Goal: Task Accomplishment & Management: Manage account settings

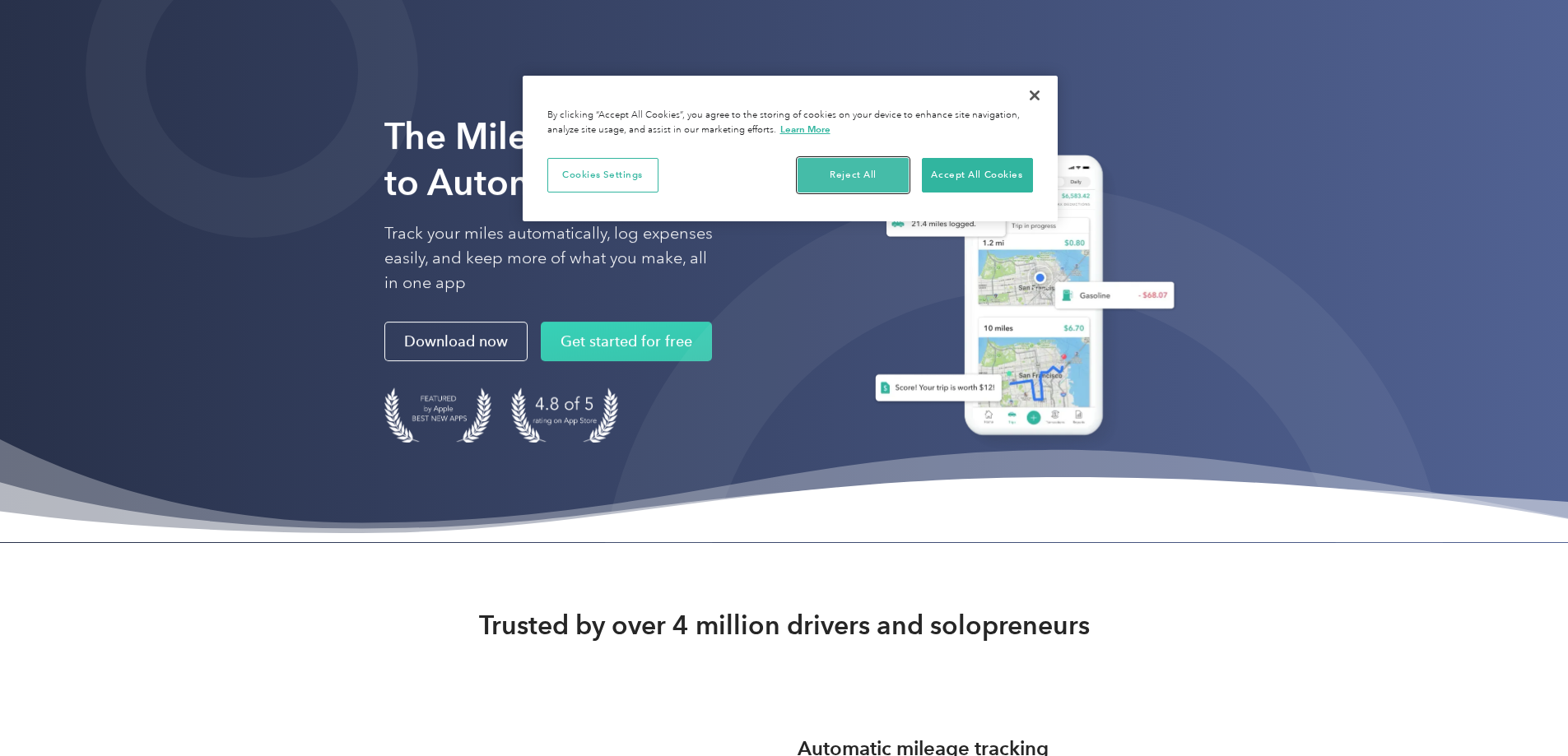
drag, startPoint x: 874, startPoint y: 174, endPoint x: 888, endPoint y: 174, distance: 14.0
click at [880, 174] on button "Reject All" at bounding box center [854, 174] width 111 height 34
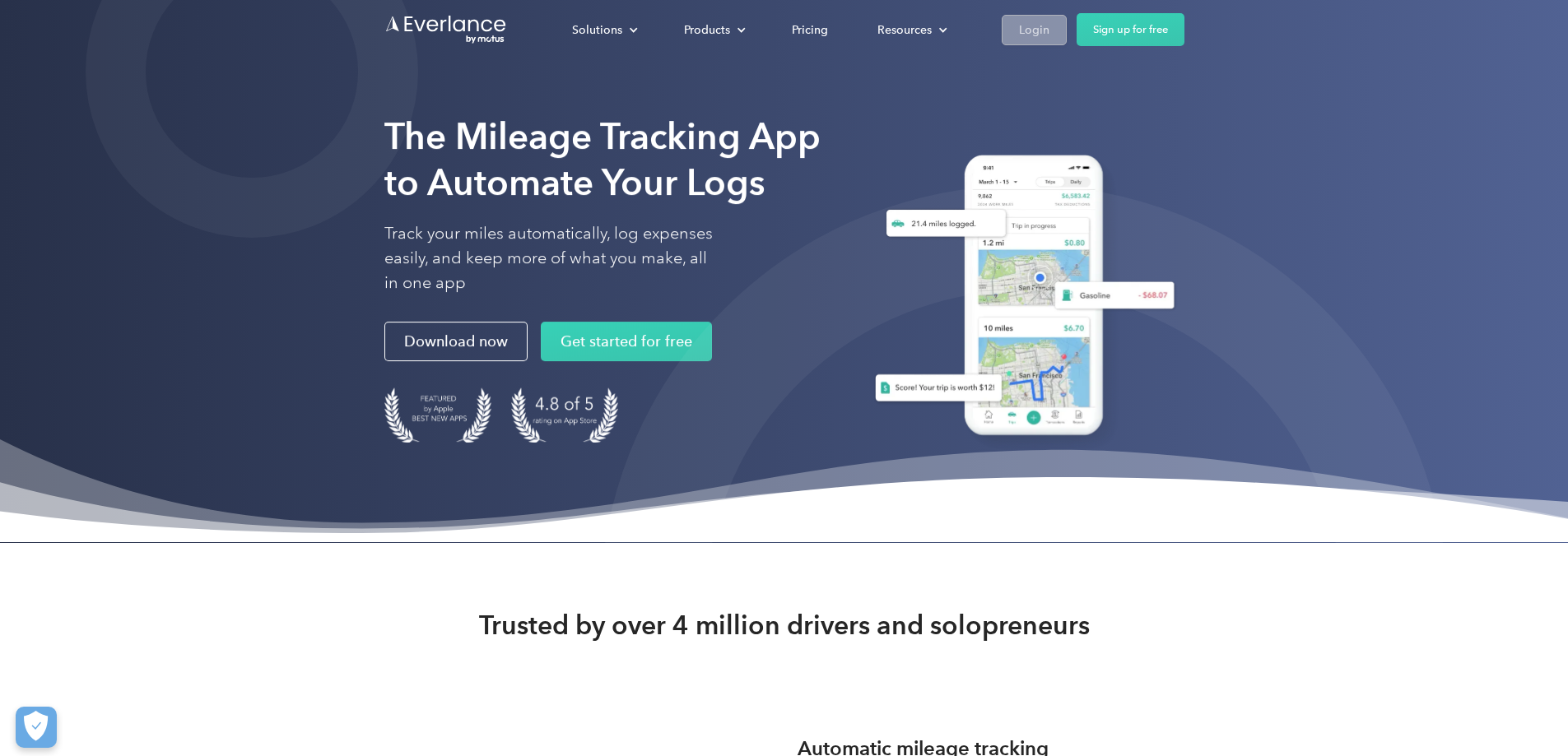
click at [1049, 30] on div "Login" at bounding box center [1034, 30] width 31 height 20
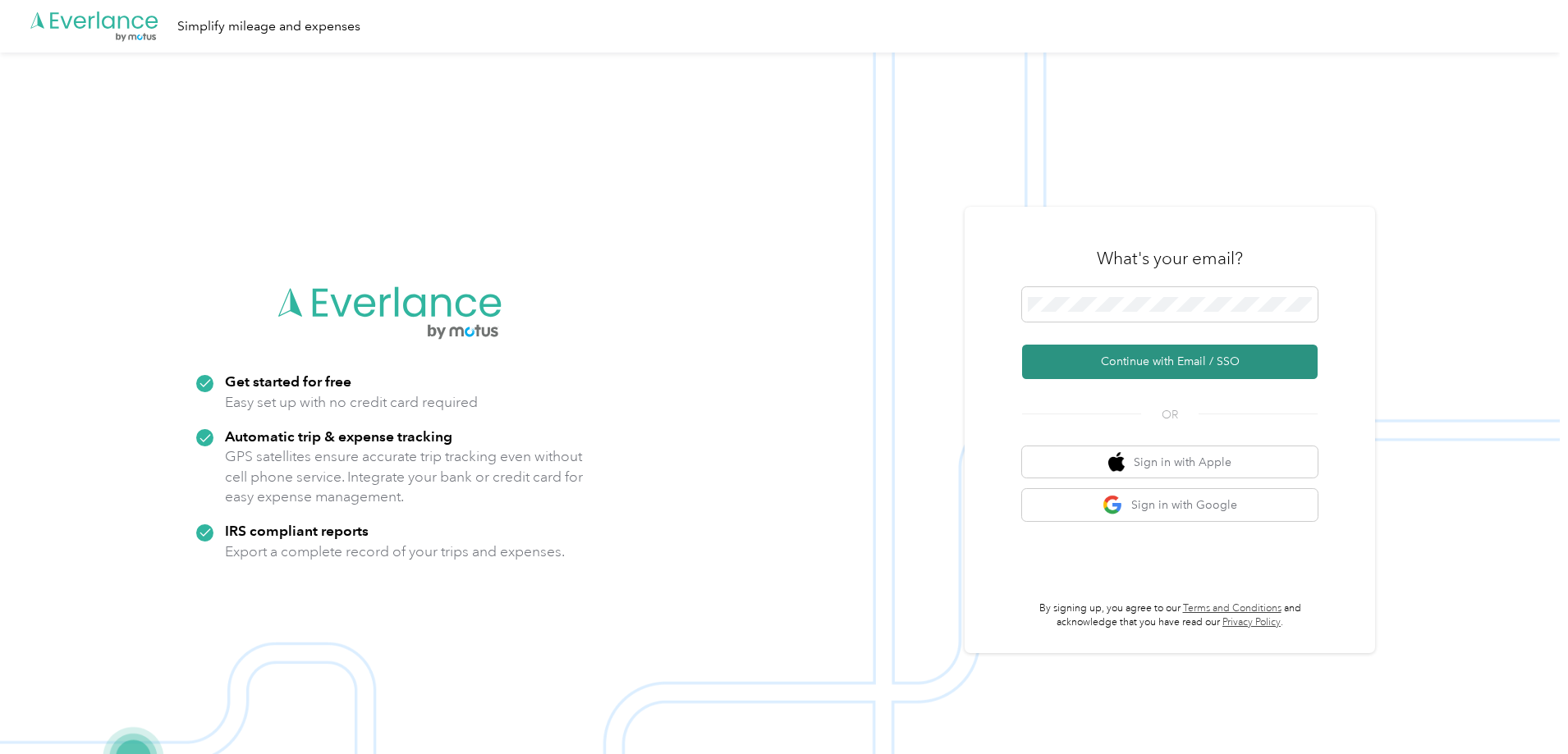
click at [1167, 355] on button "Continue with Email / SSO" at bounding box center [1169, 362] width 295 height 34
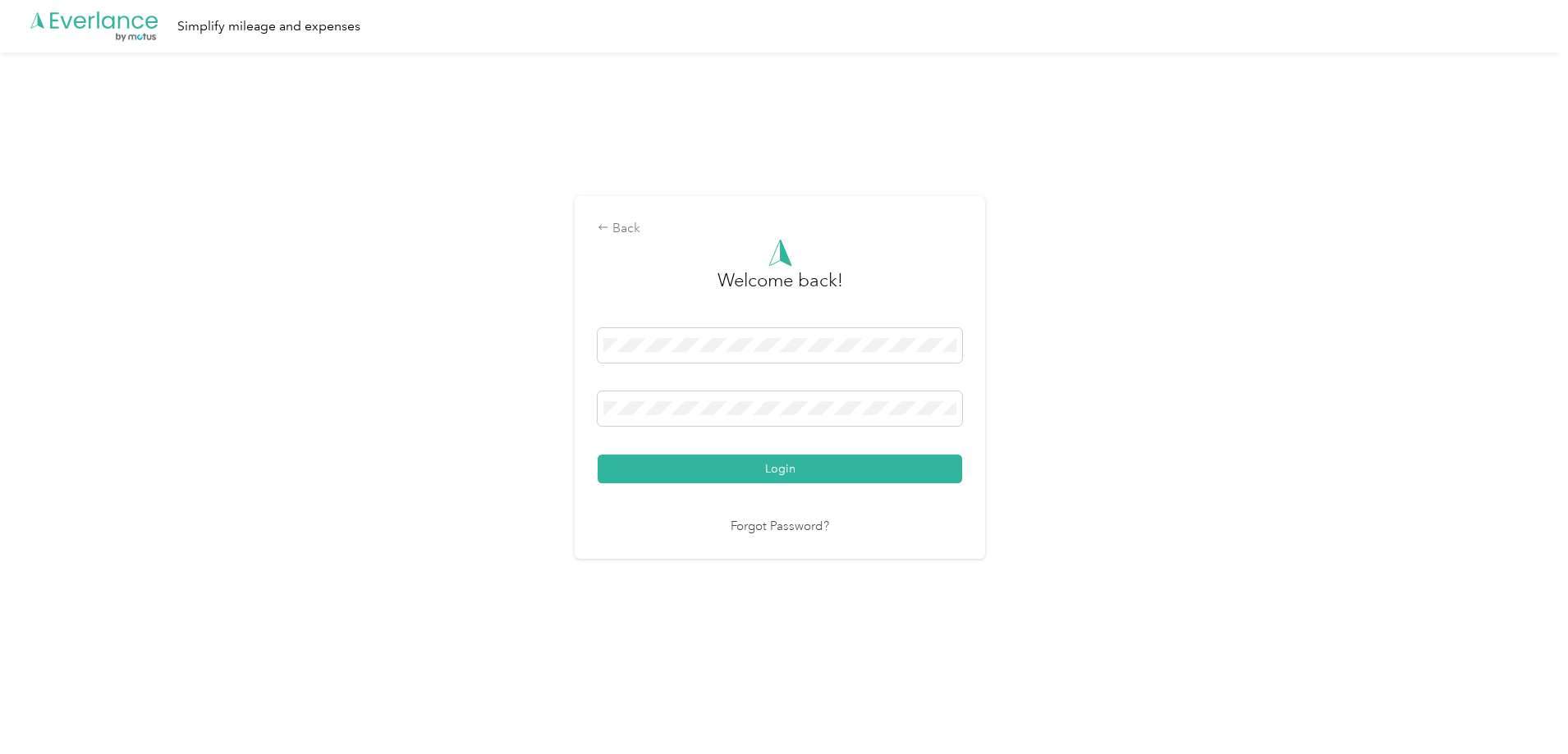
click at [738, 469] on button "Login" at bounding box center [780, 469] width 364 height 29
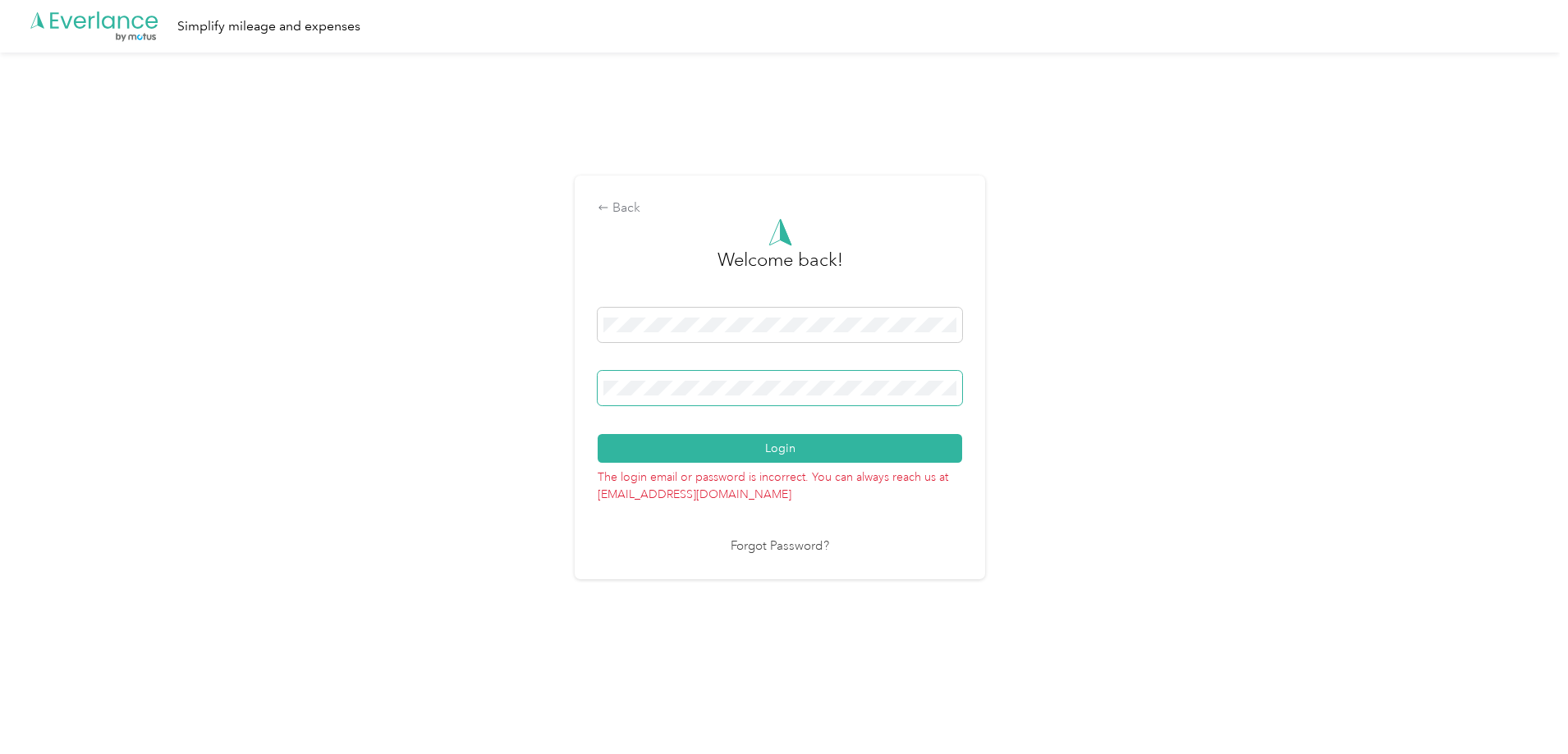
click at [360, 364] on div "Back Welcome back! Login The login email or password is incorrect. You can alwa…" at bounding box center [780, 385] width 1560 height 664
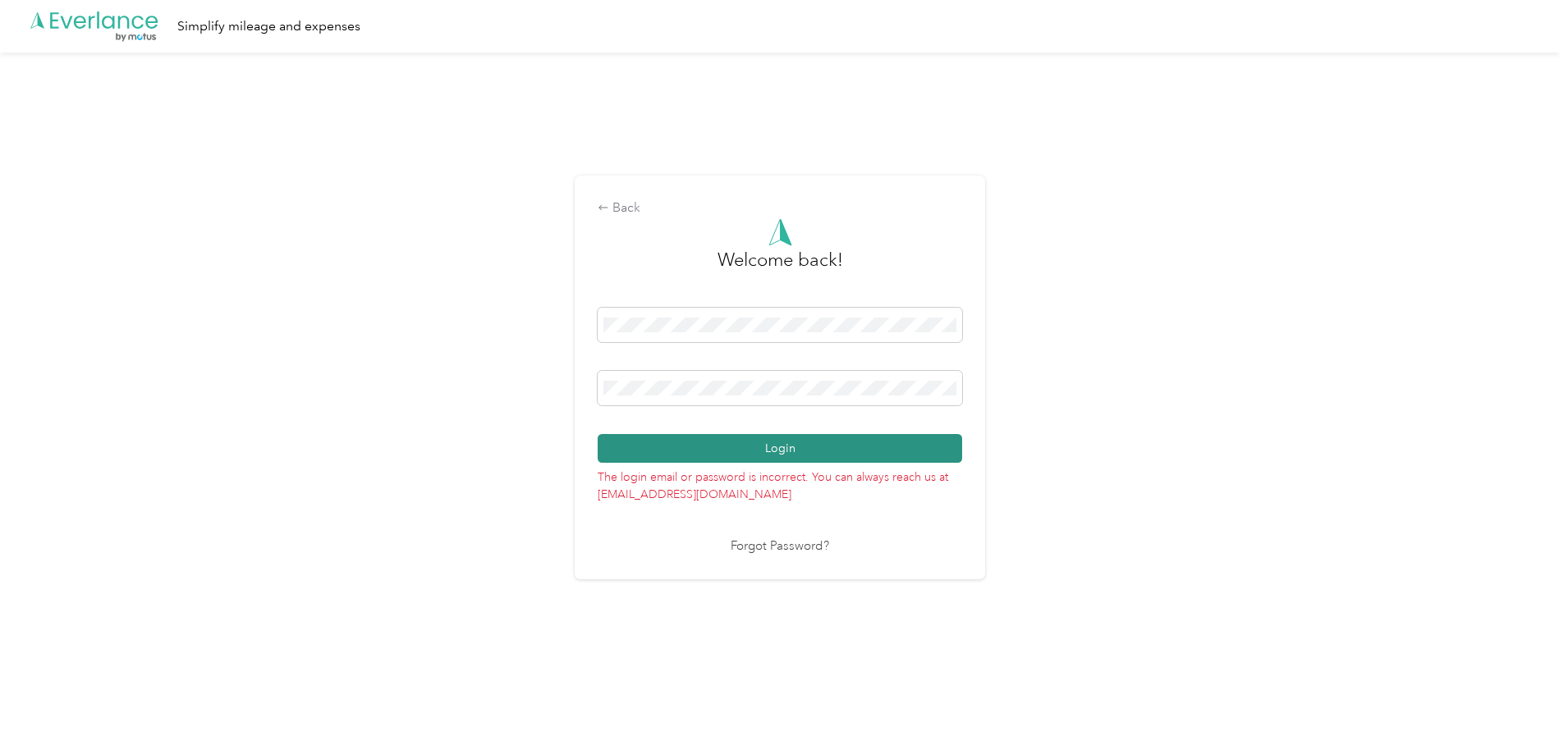
click at [636, 451] on button "Login" at bounding box center [780, 448] width 364 height 29
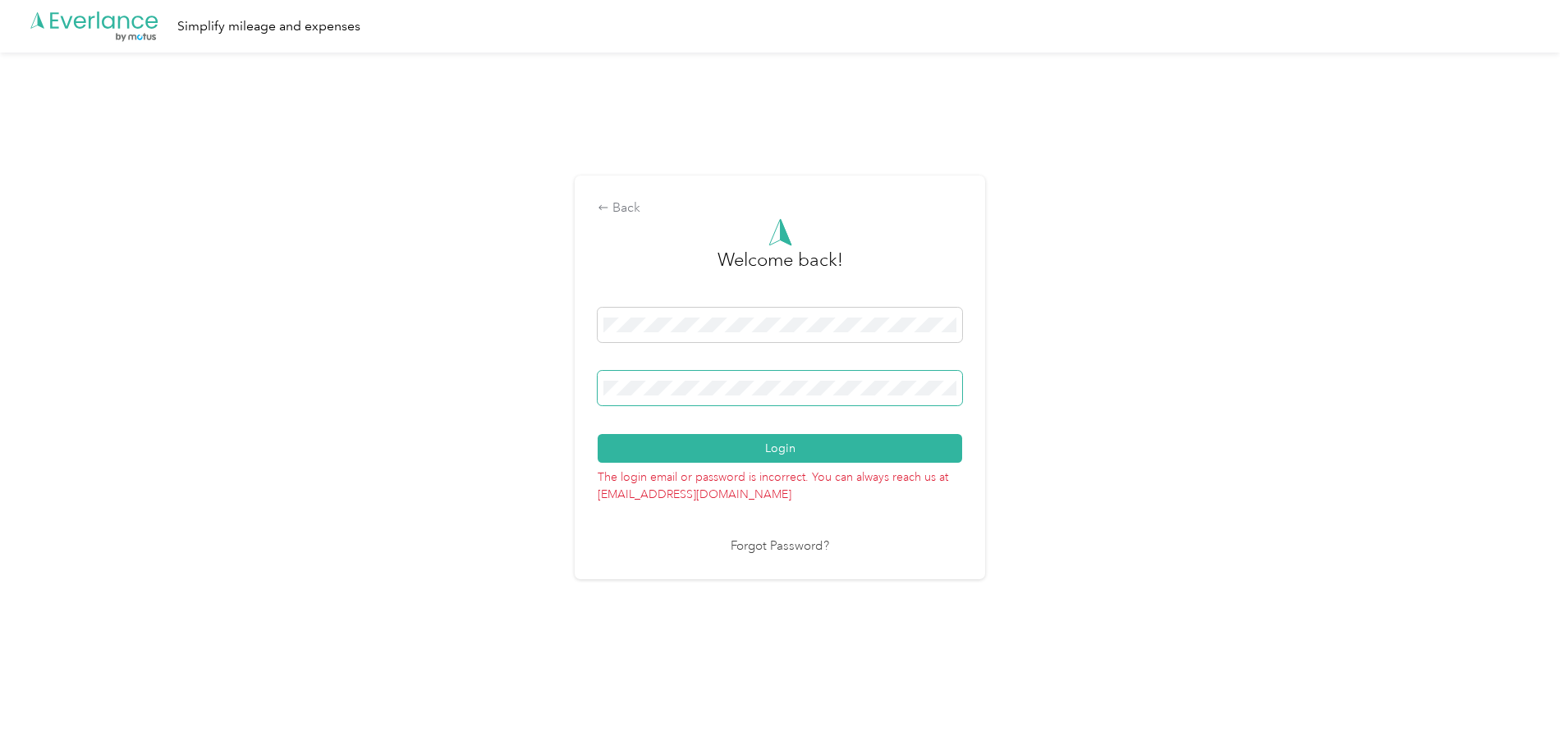
drag, startPoint x: 712, startPoint y: 380, endPoint x: 696, endPoint y: 380, distance: 16.0
click at [696, 380] on span at bounding box center [780, 388] width 364 height 34
click at [272, 368] on div "Back Welcome back! Login The login email or password is incorrect. You can alwa…" at bounding box center [780, 385] width 1560 height 664
click at [598, 434] on button "Login" at bounding box center [780, 448] width 364 height 29
